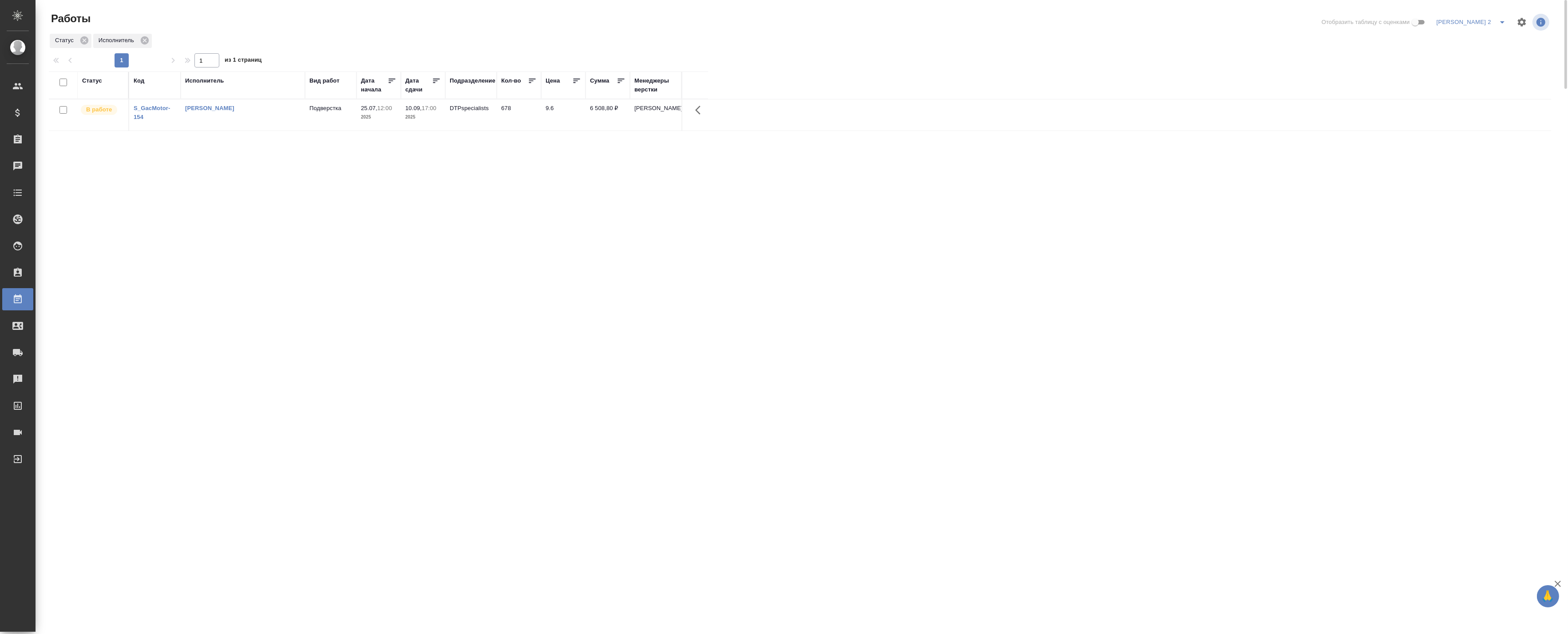
click at [253, 119] on td "Баданян Артак Мхитарович" at bounding box center [243, 114] width 125 height 31
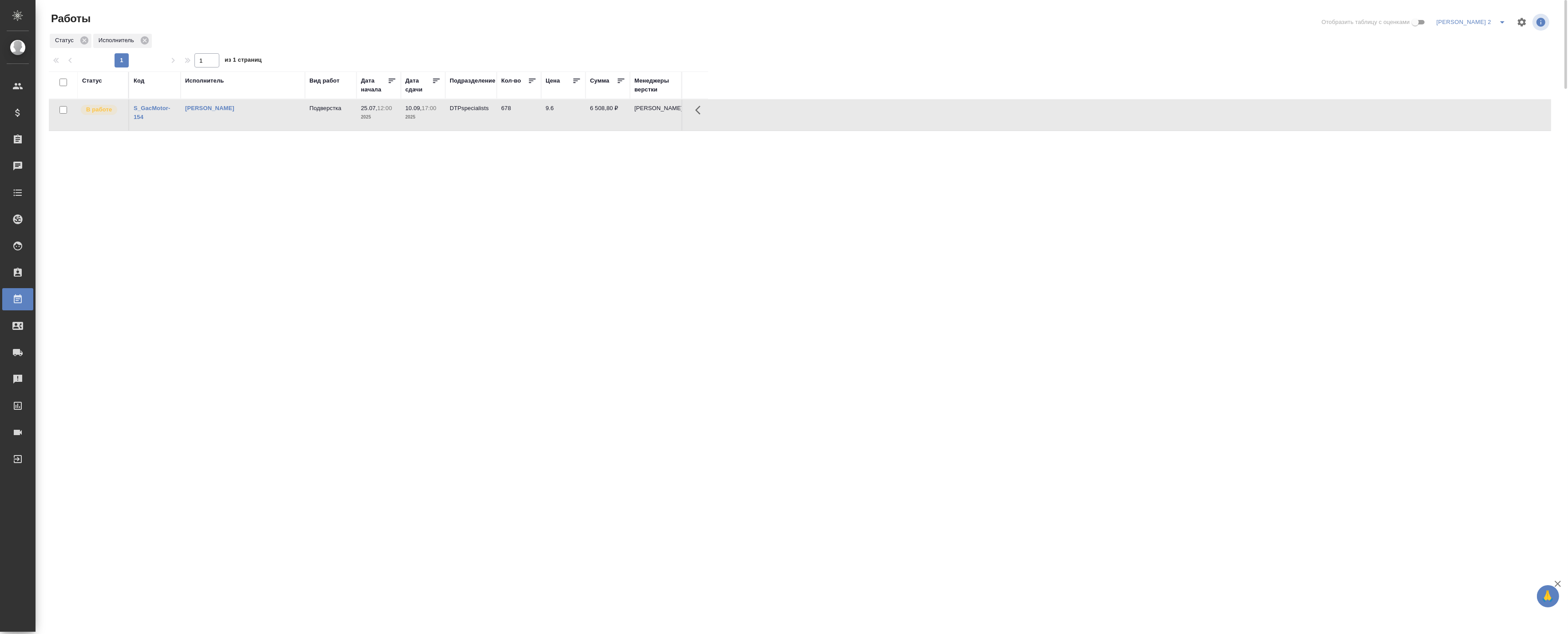
click at [253, 119] on td "Баданян Артак Мхитарович" at bounding box center [243, 114] width 125 height 31
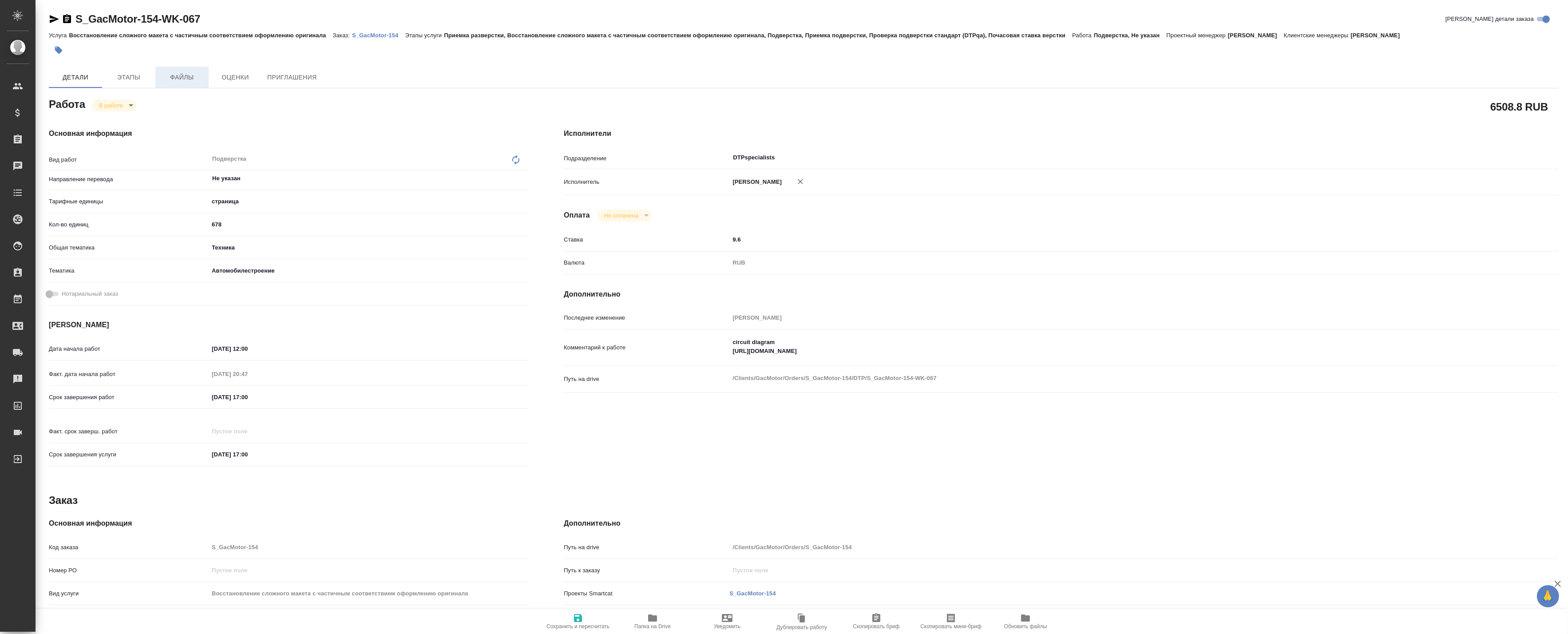
type textarea "x"
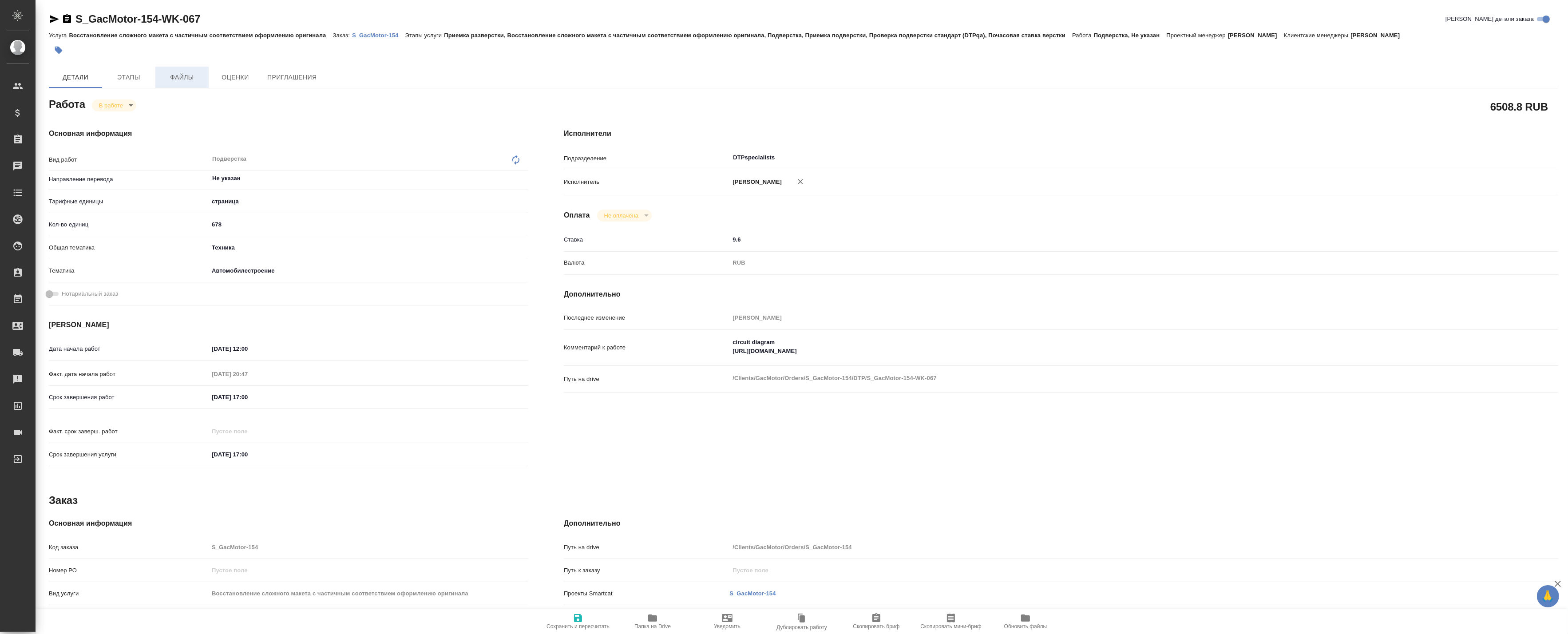
type textarea "x"
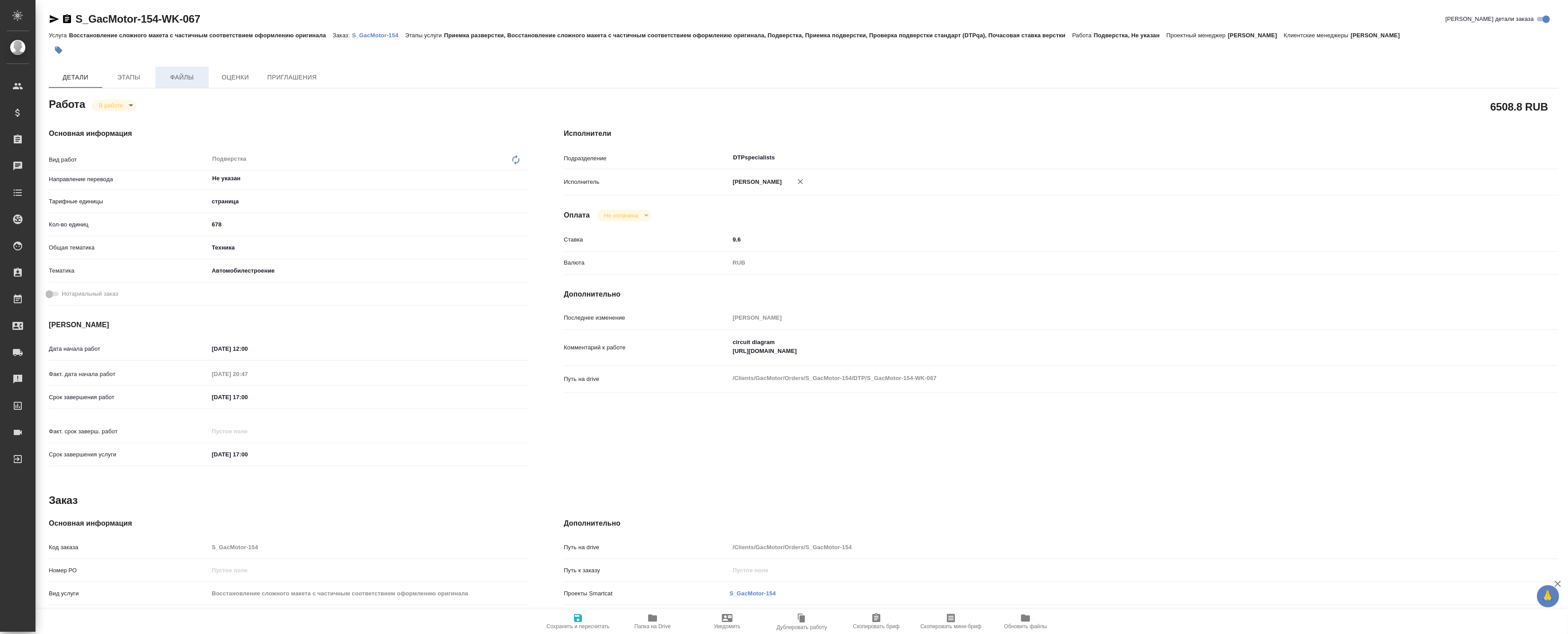
type textarea "x"
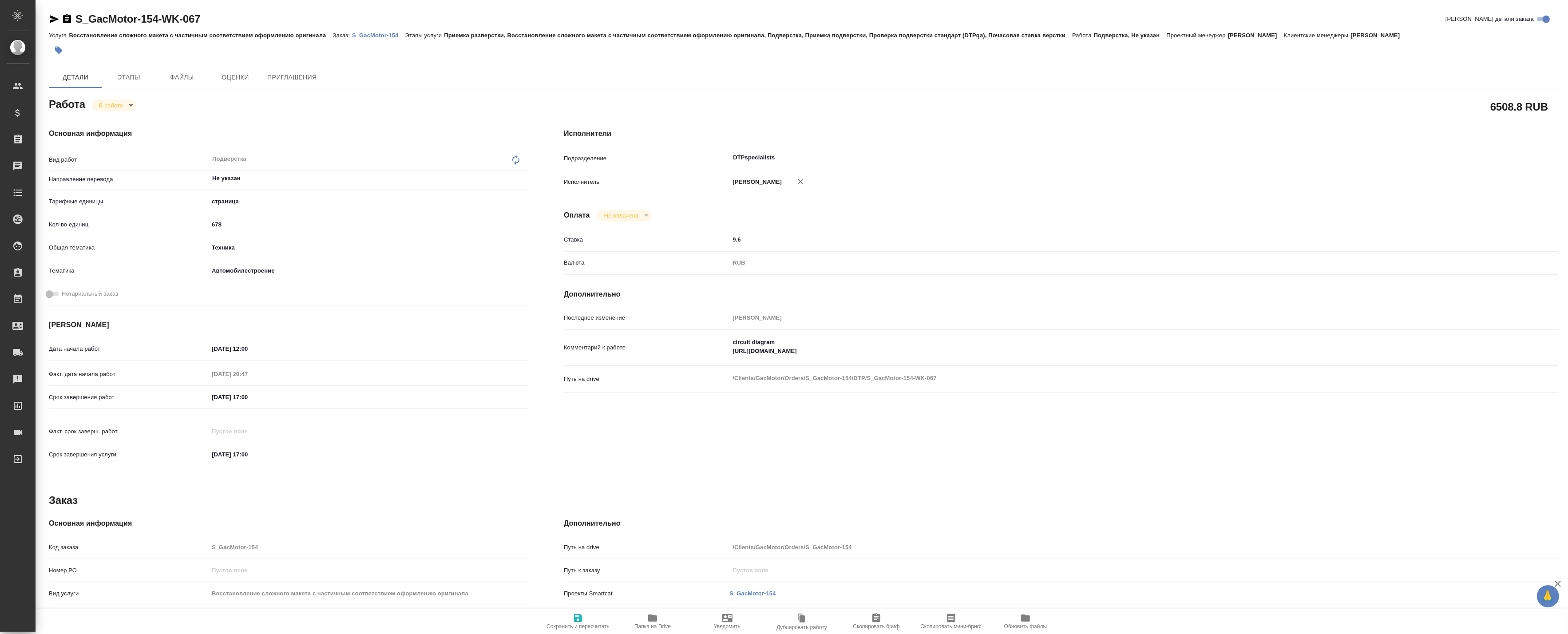
type textarea "x"
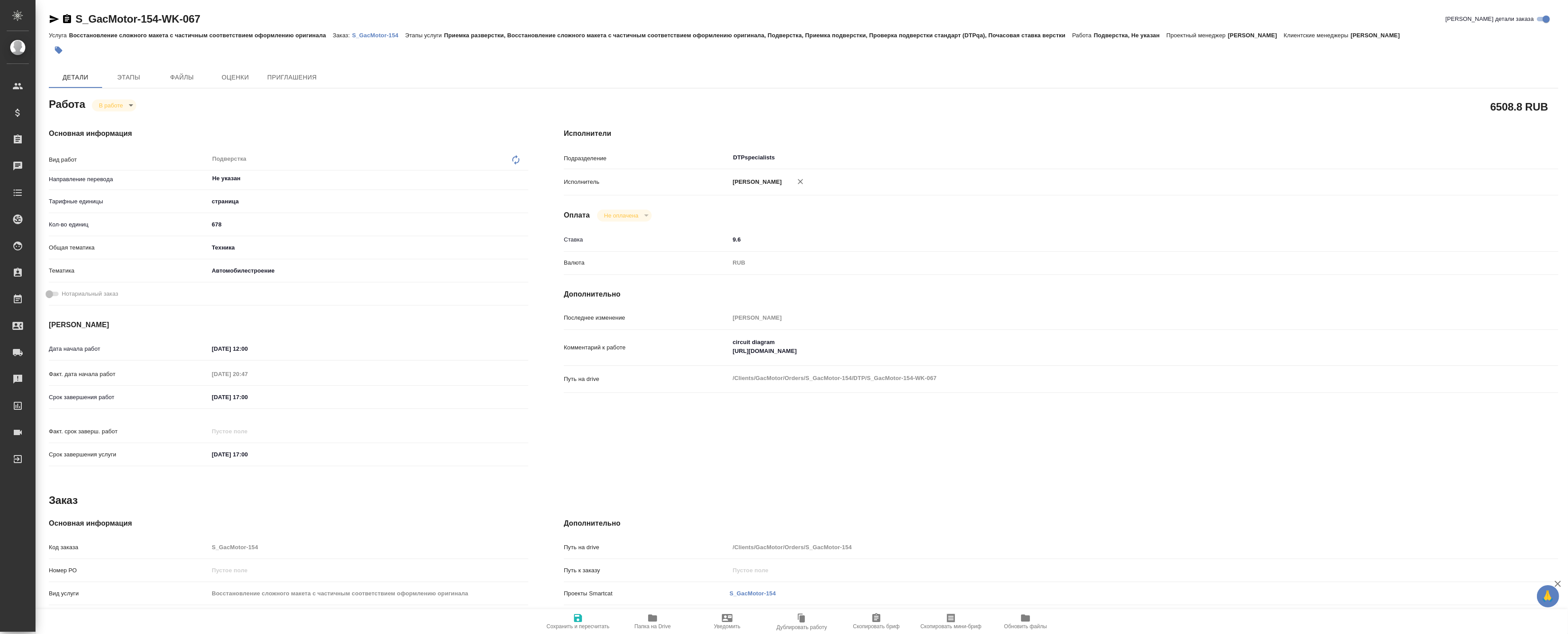
click at [368, 35] on p "S_GacMotor-154" at bounding box center [378, 35] width 53 height 7
type textarea "x"
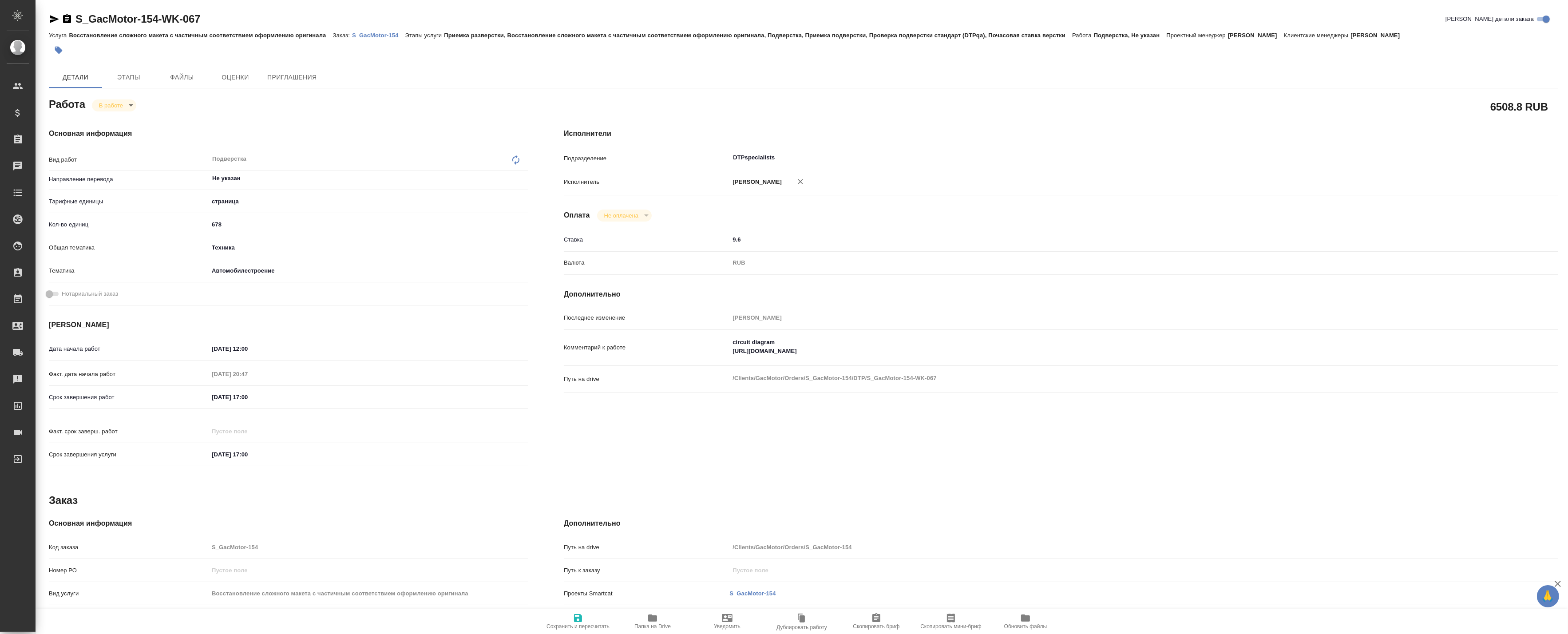
type textarea "x"
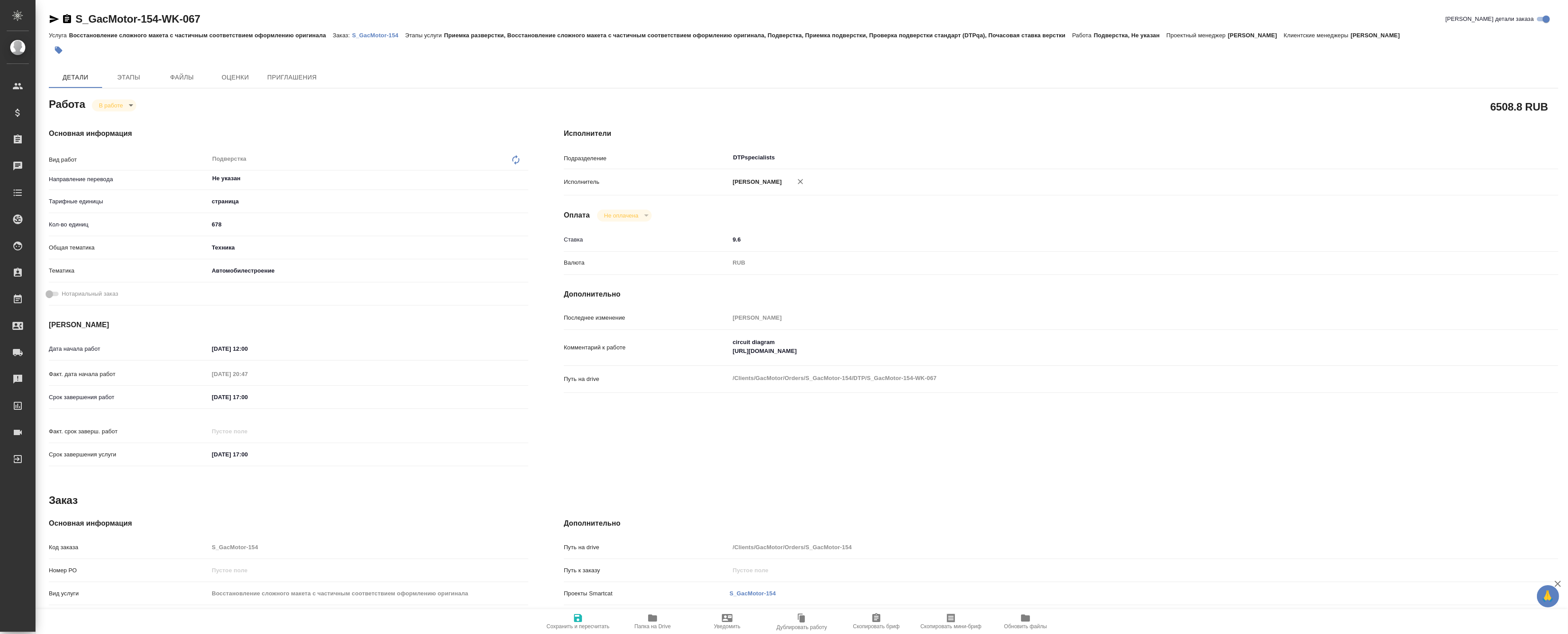
type textarea "x"
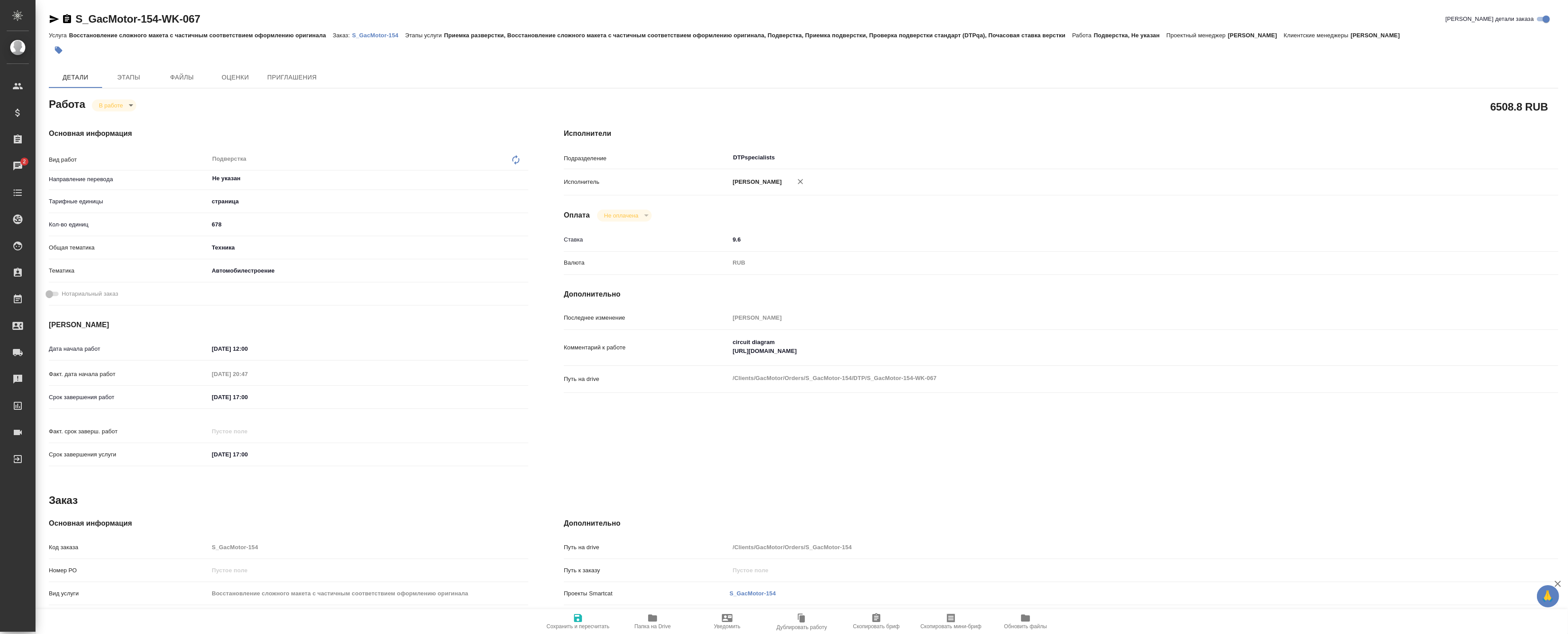
type textarea "x"
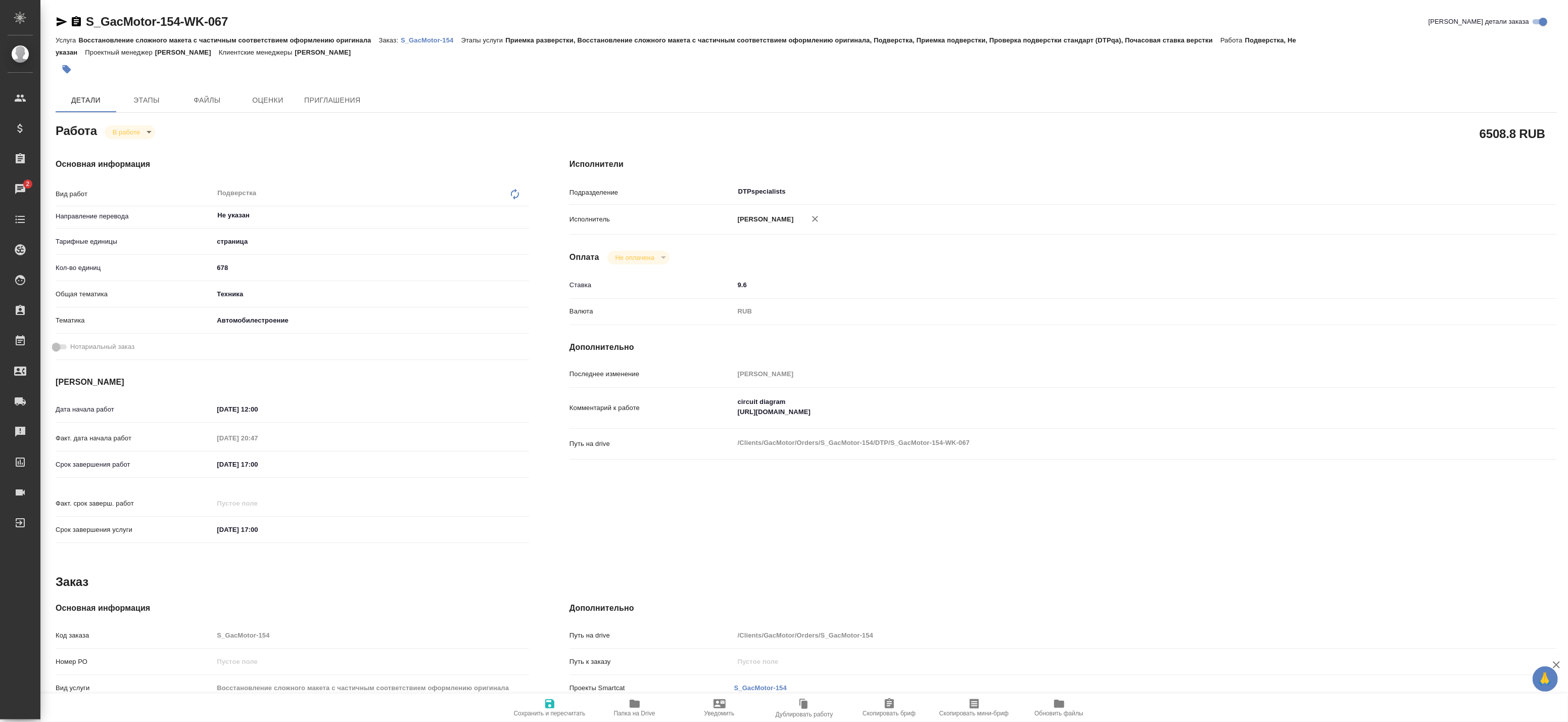
type textarea "x"
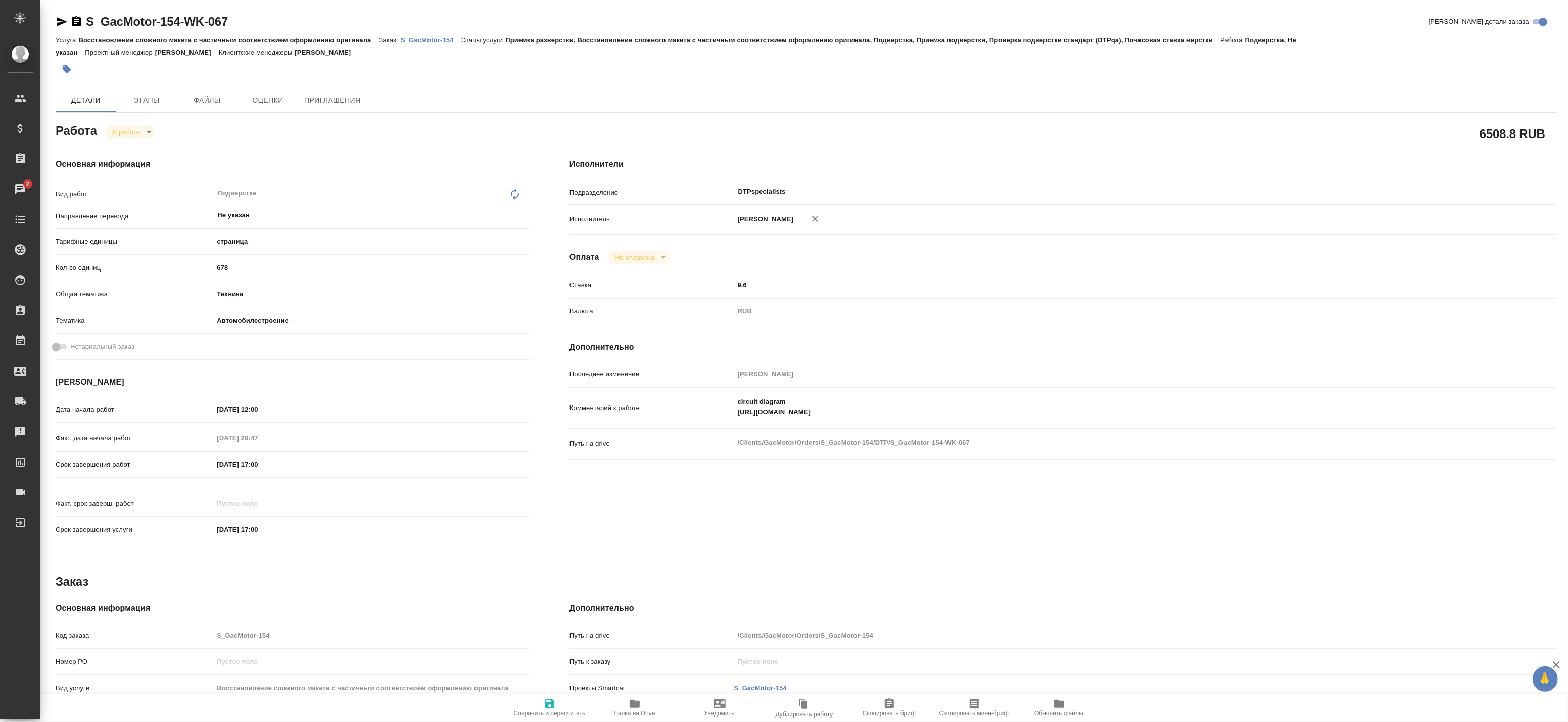
type textarea "x"
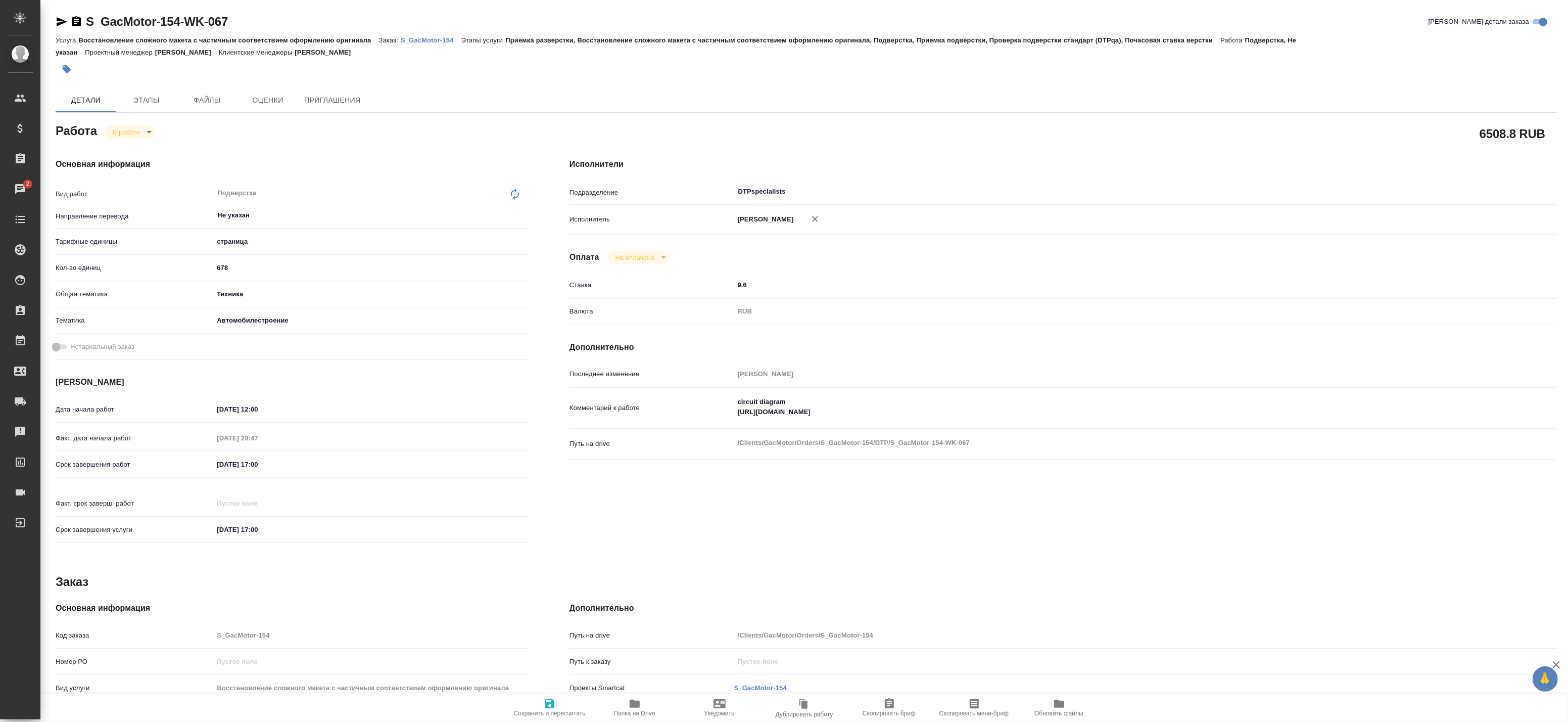
type textarea "x"
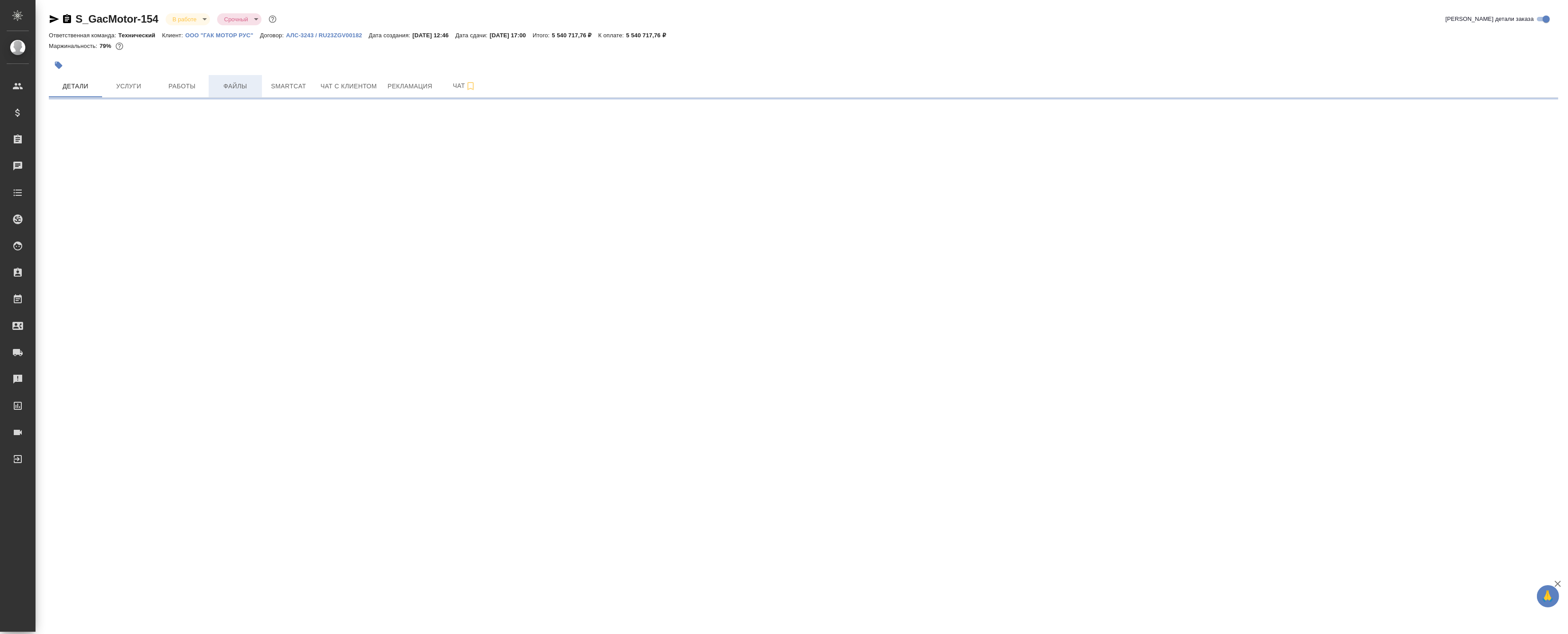
select select "RU"
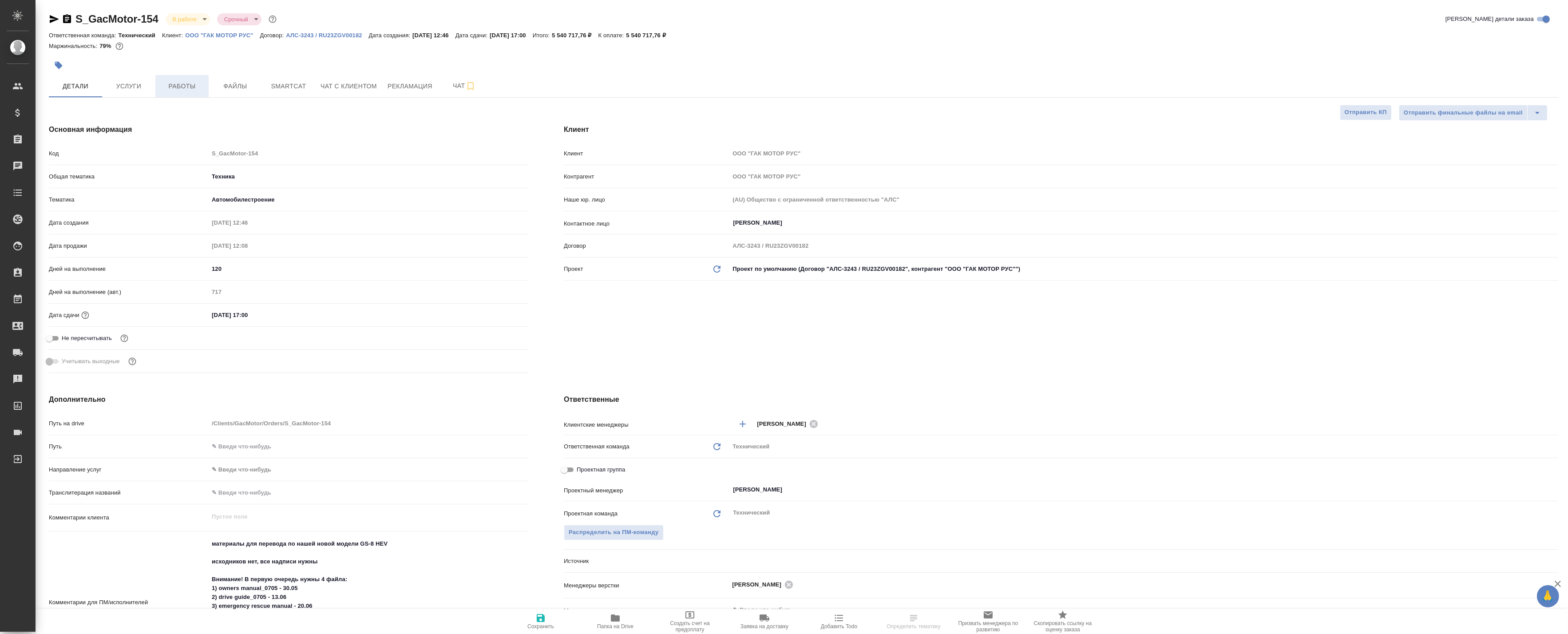
type textarea "x"
click at [188, 83] on span "Работы" at bounding box center [182, 86] width 43 height 11
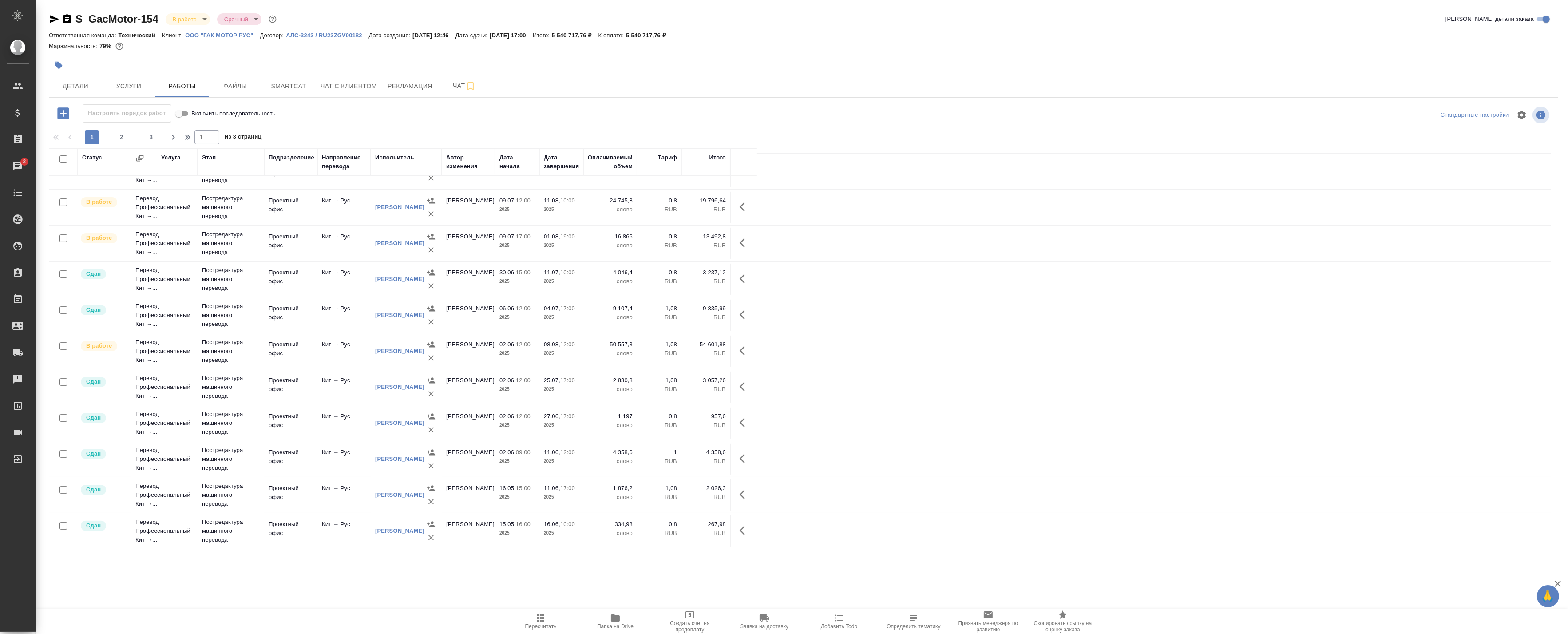
scroll to position [528, 0]
drag, startPoint x: 108, startPoint y: 132, endPoint x: 120, endPoint y: 133, distance: 12.0
click at [108, 132] on div "1 2 3" at bounding box center [122, 137] width 89 height 14
click at [123, 134] on span "2" at bounding box center [122, 137] width 14 height 9
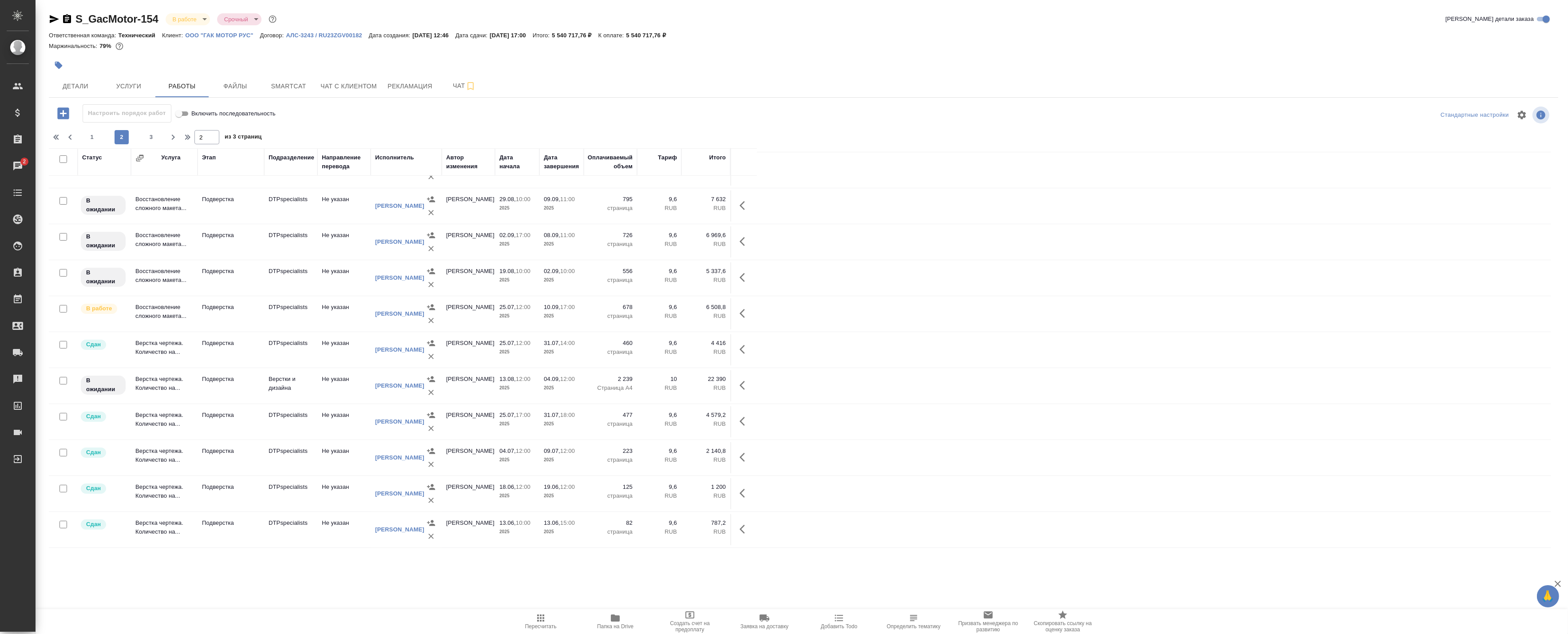
click at [143, 139] on div "1 2 3" at bounding box center [122, 137] width 89 height 14
click at [146, 139] on span "3" at bounding box center [151, 137] width 14 height 9
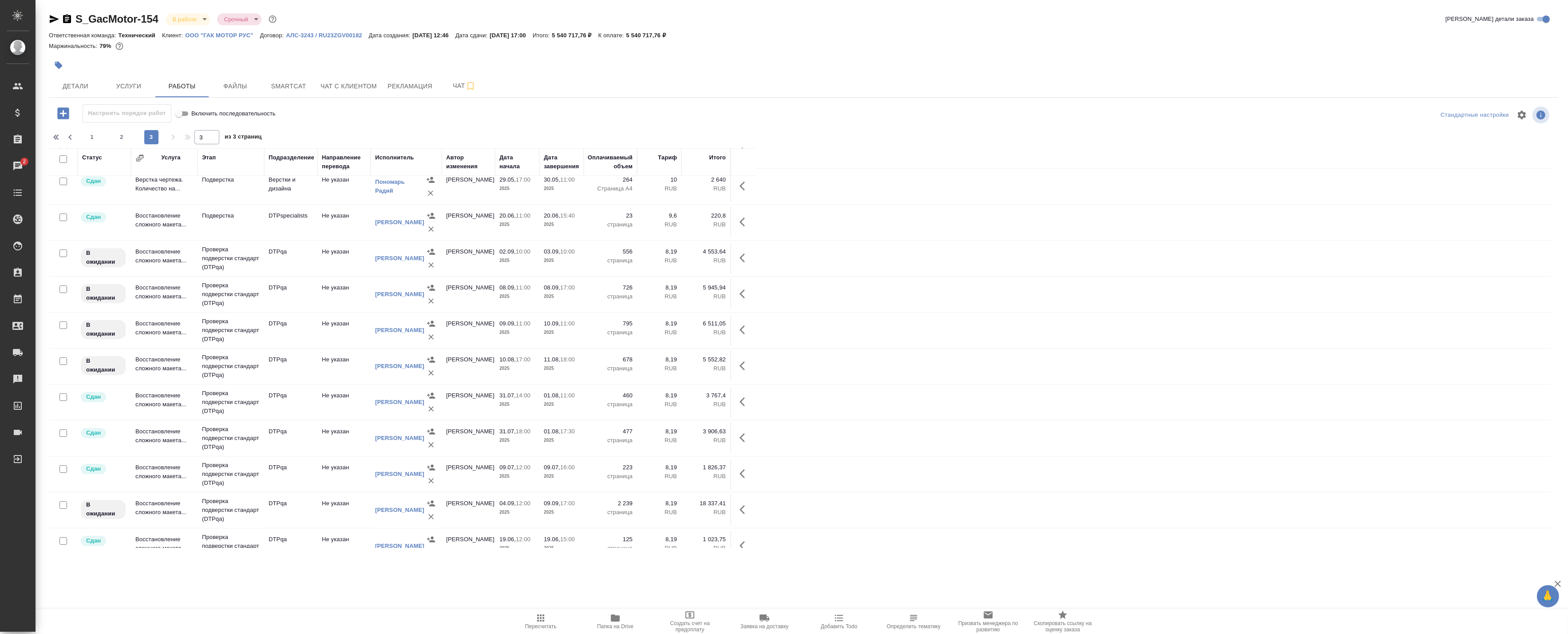
scroll to position [0, 0]
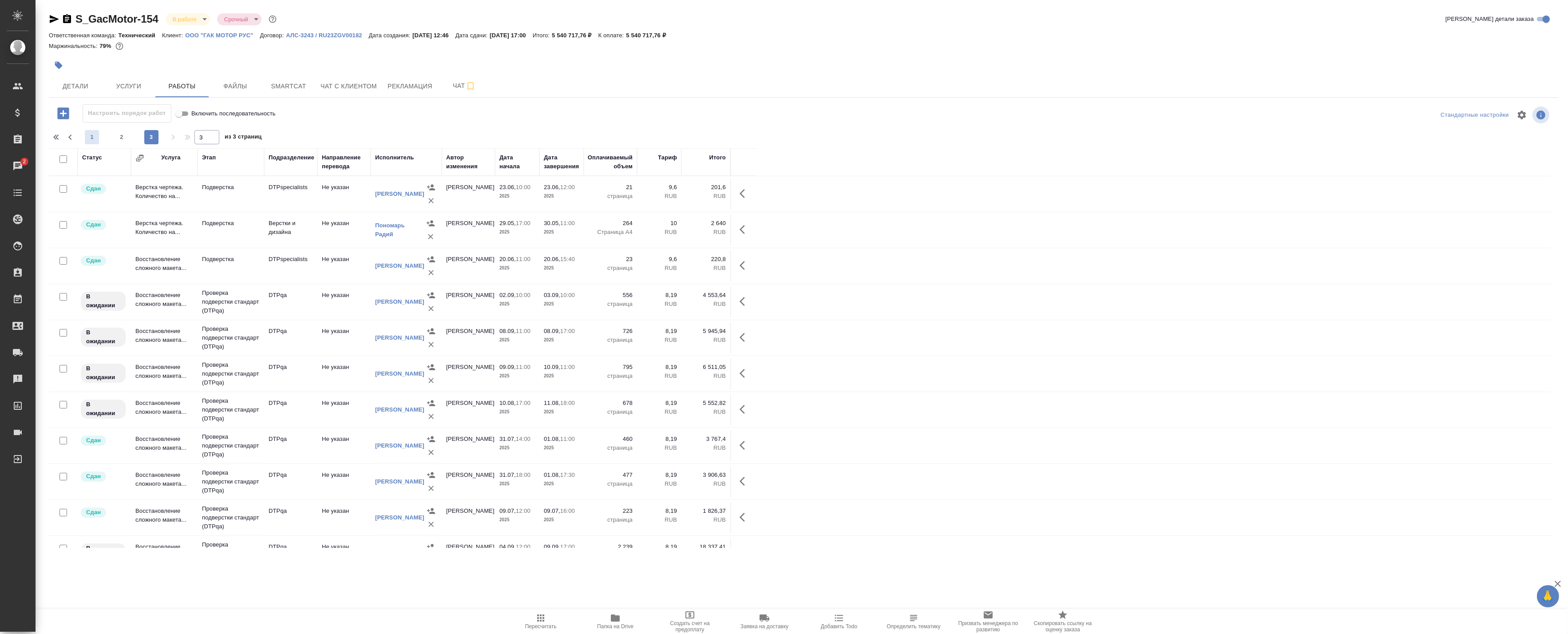
click at [86, 137] on span "1" at bounding box center [92, 137] width 14 height 9
type input "1"
click at [559, 298] on span "16.06, 10:00" at bounding box center [561, 295] width 35 height 9
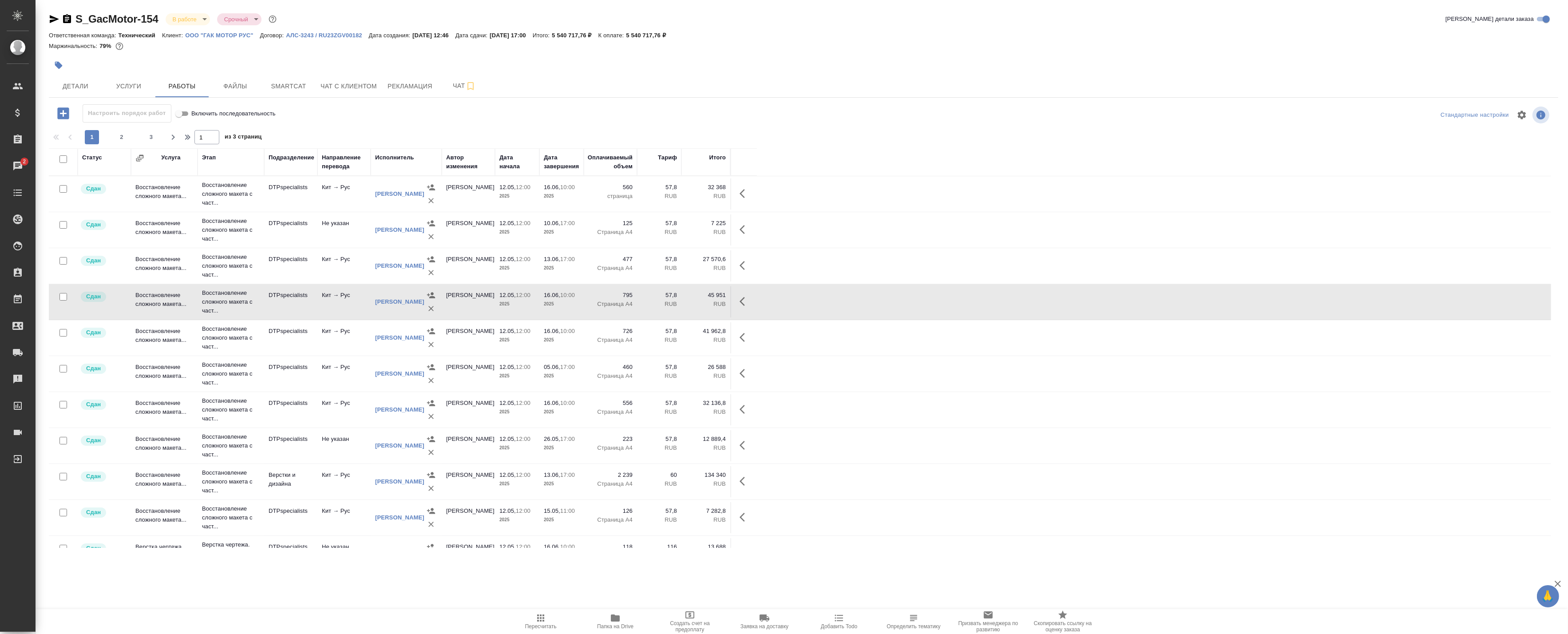
click at [560, 317] on tr "Сдан Восстановление сложного макета... Восстановление сложного макета с част...…" at bounding box center [799, 302] width 1502 height 36
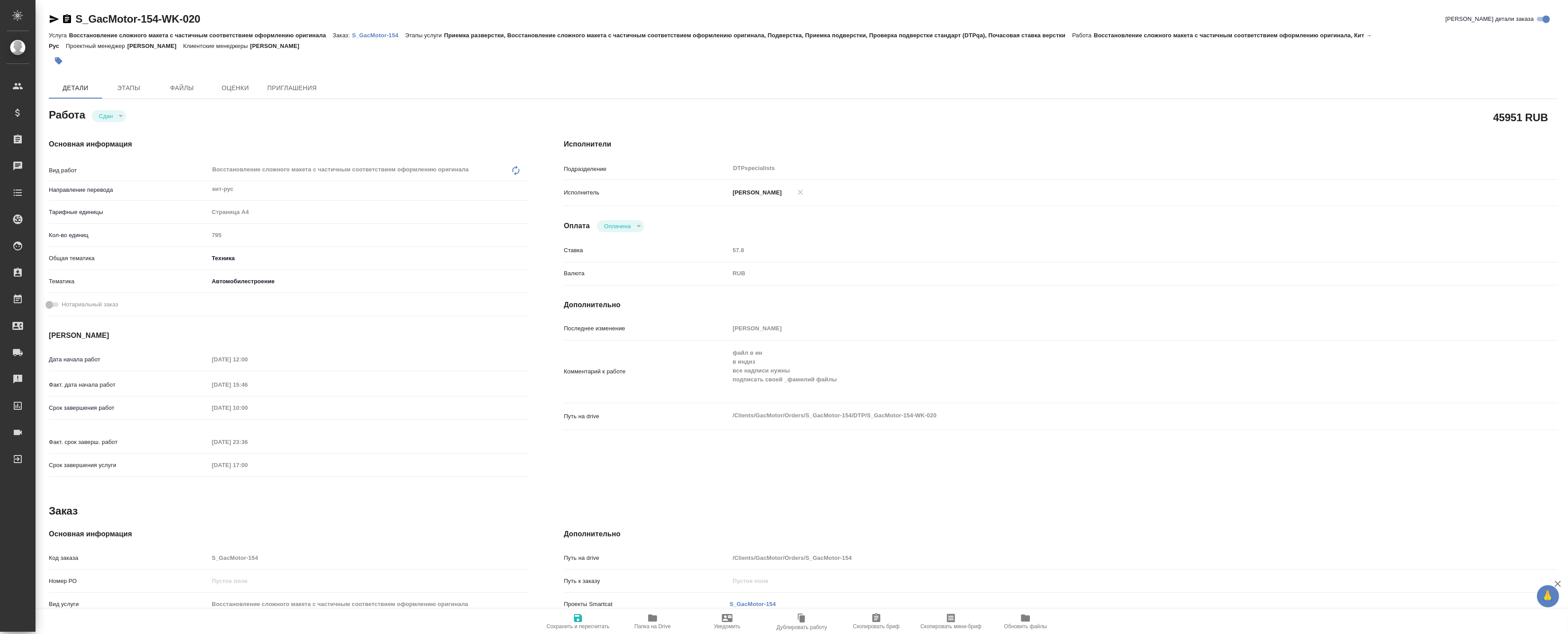
type textarea "x"
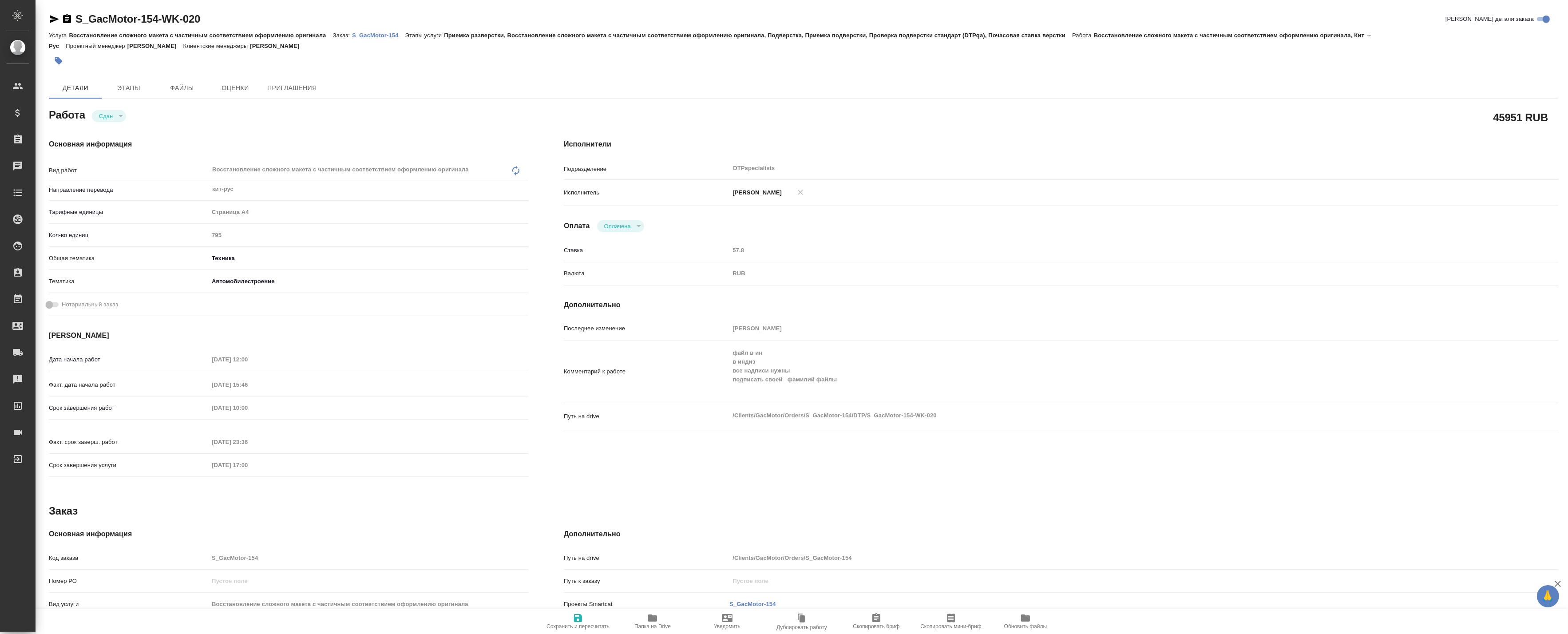
type textarea "x"
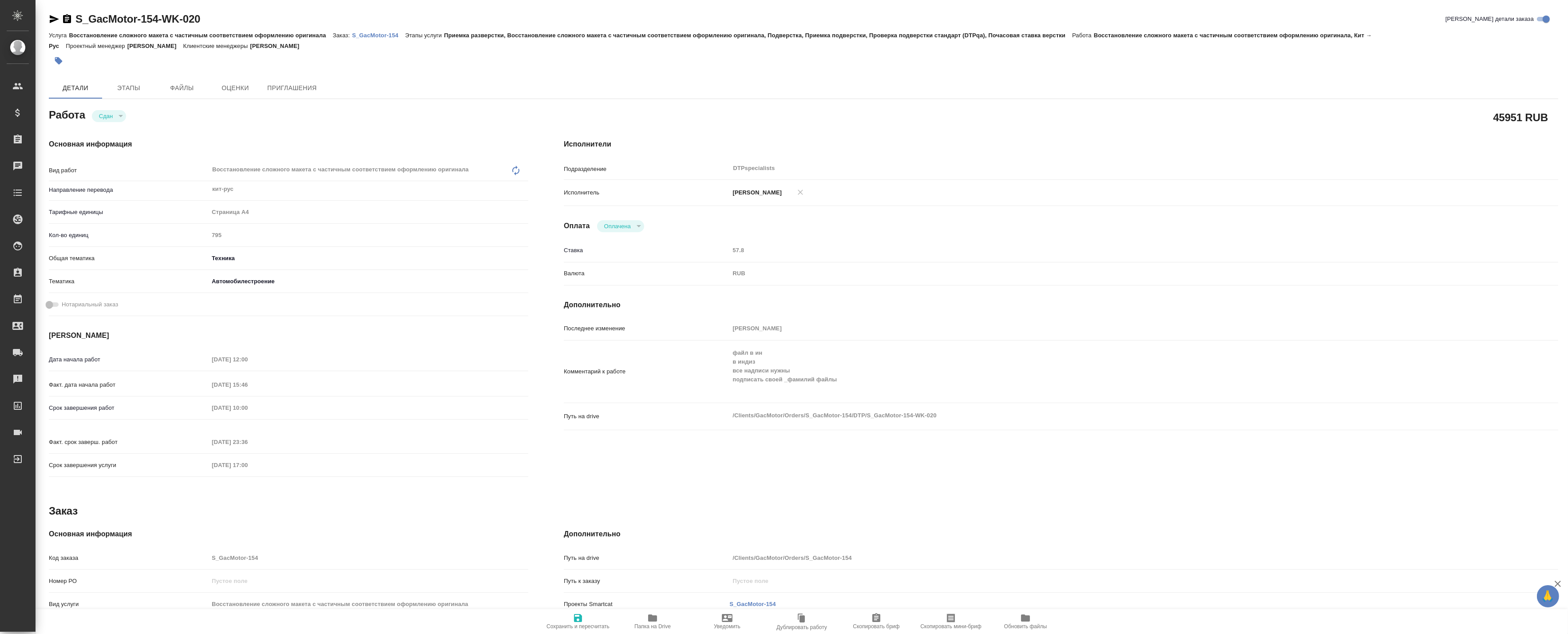
type textarea "x"
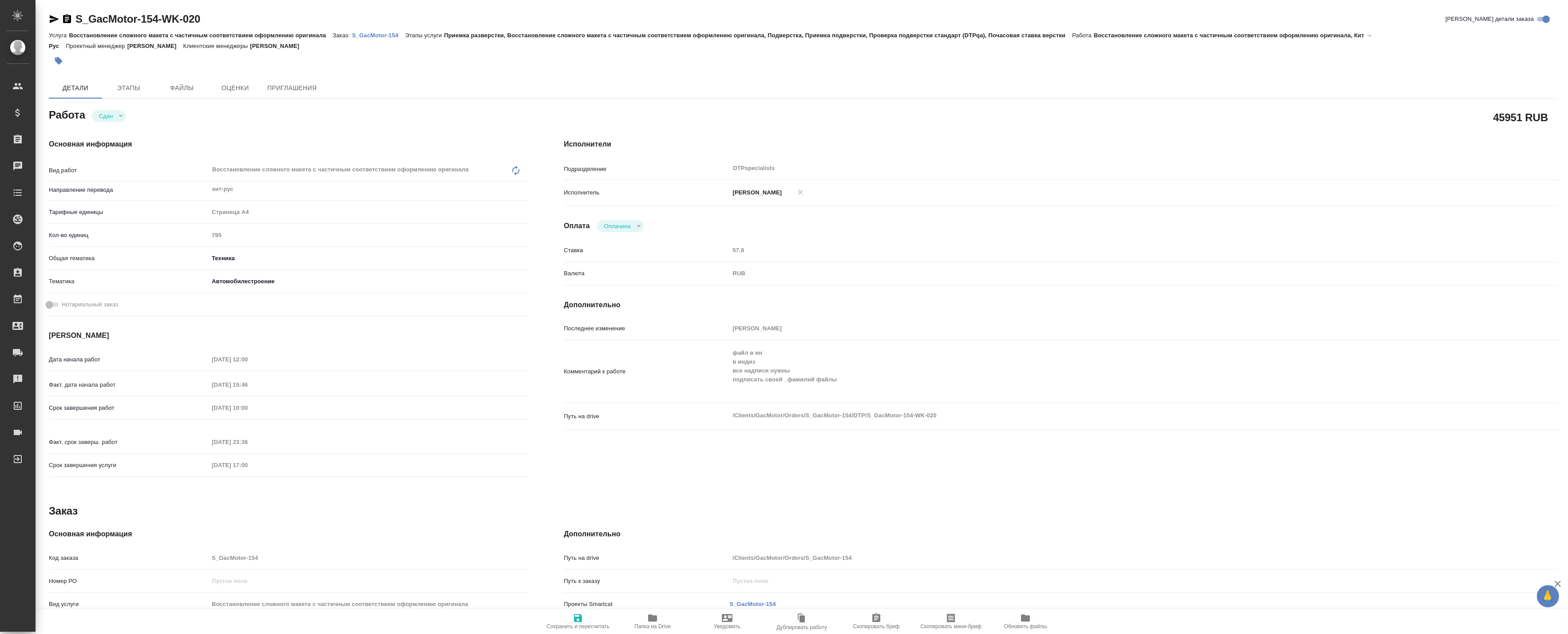
click at [643, 612] on span "Папка на Drive" at bounding box center [652, 620] width 64 height 17
type textarea "x"
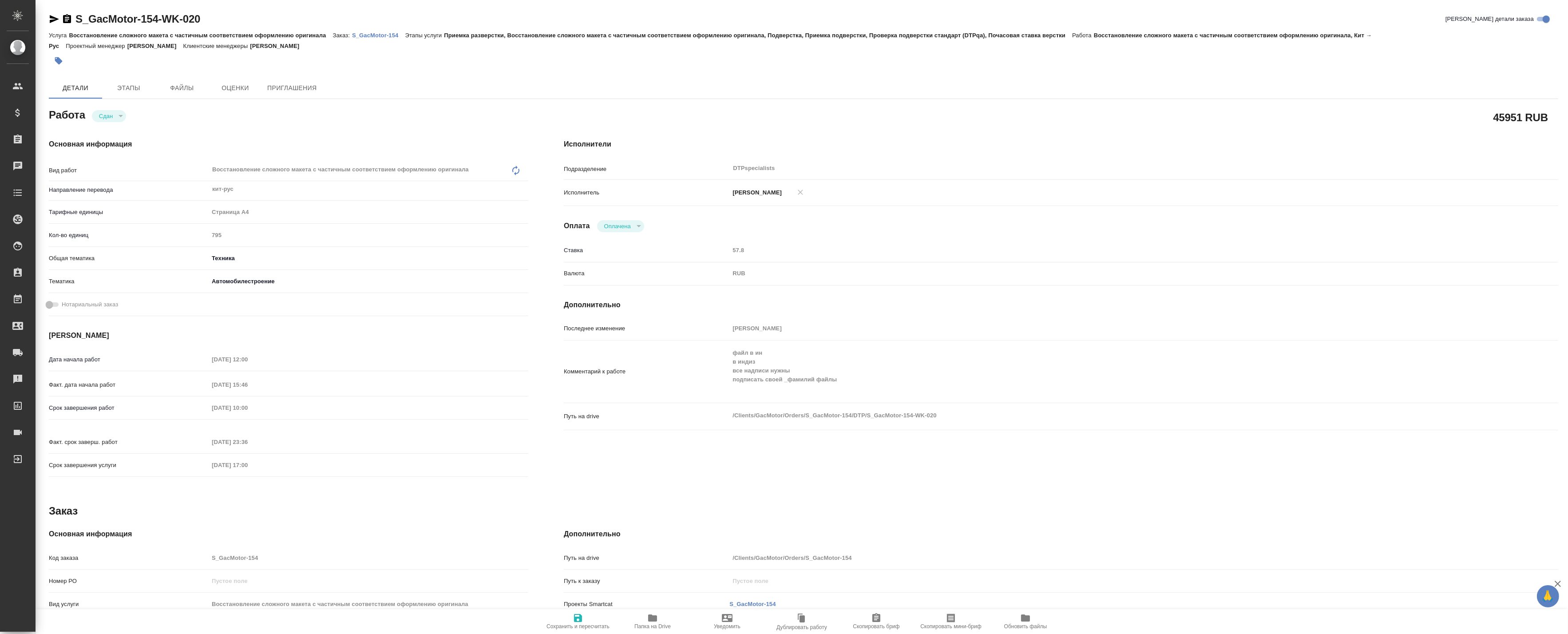
type textarea "x"
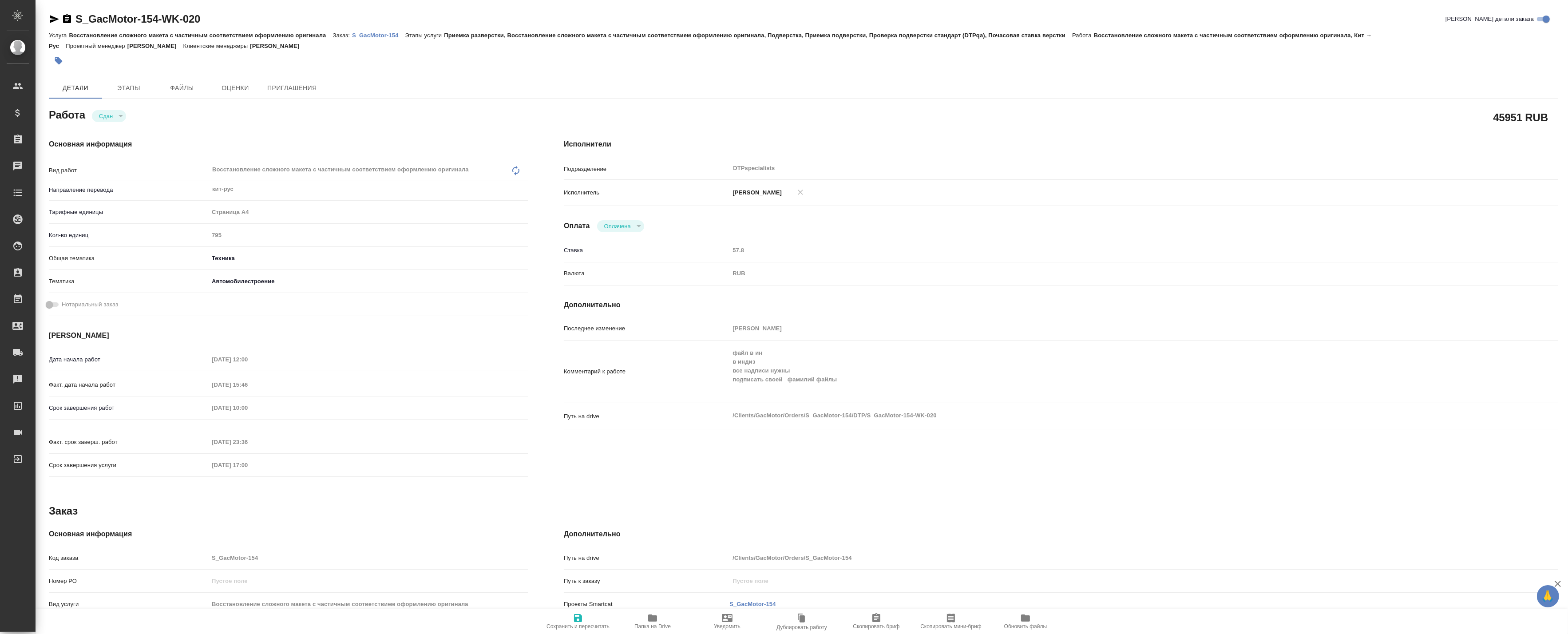
type textarea "x"
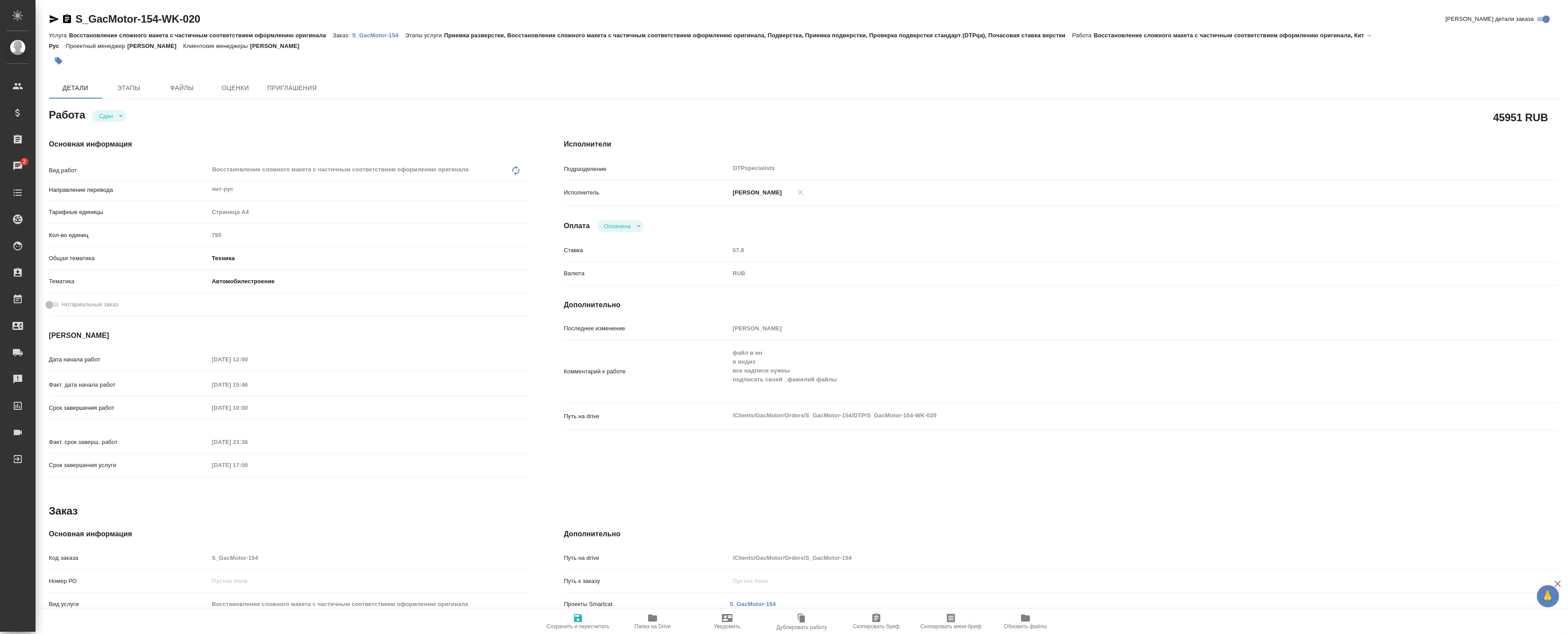
type textarea "x"
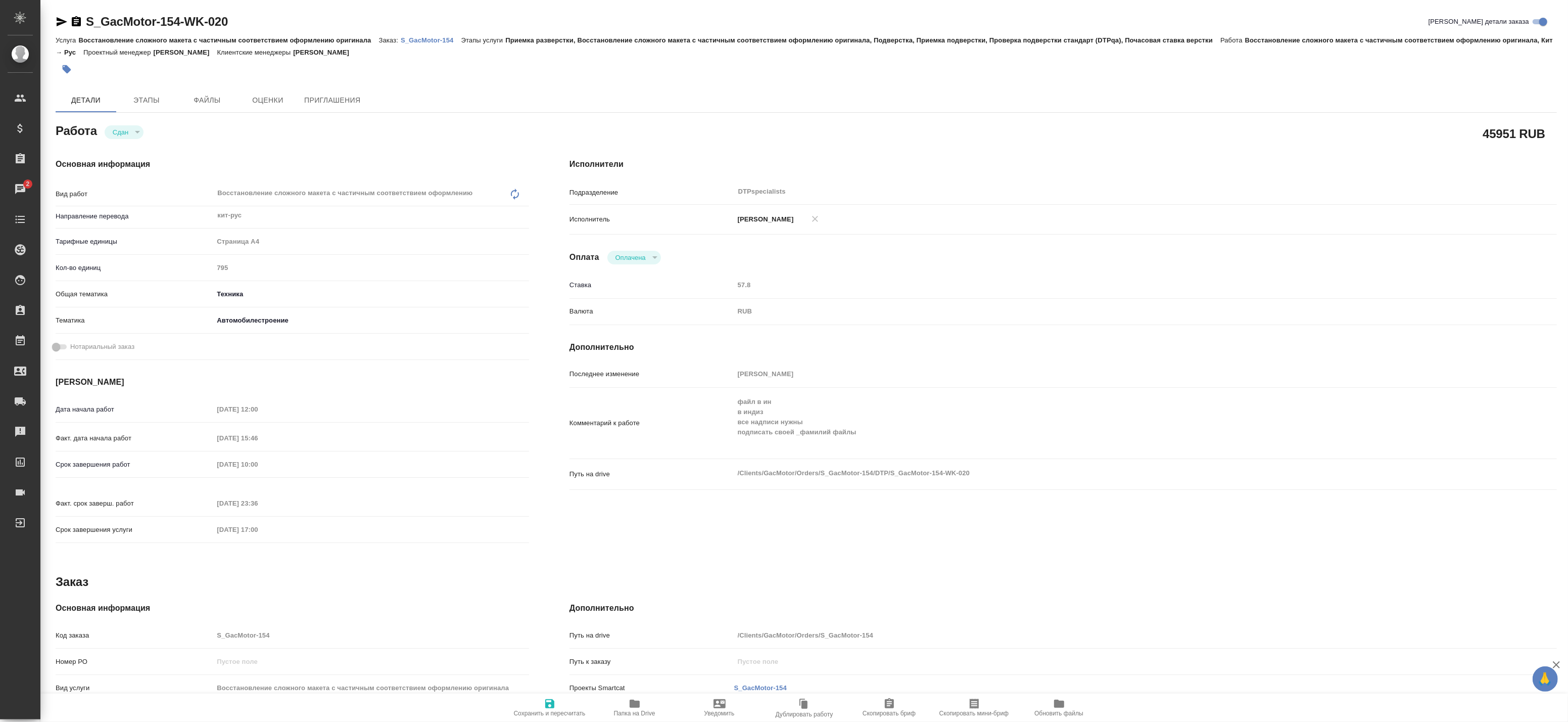
type textarea "x"
